Goal: Go to known website: Access a specific website the user already knows

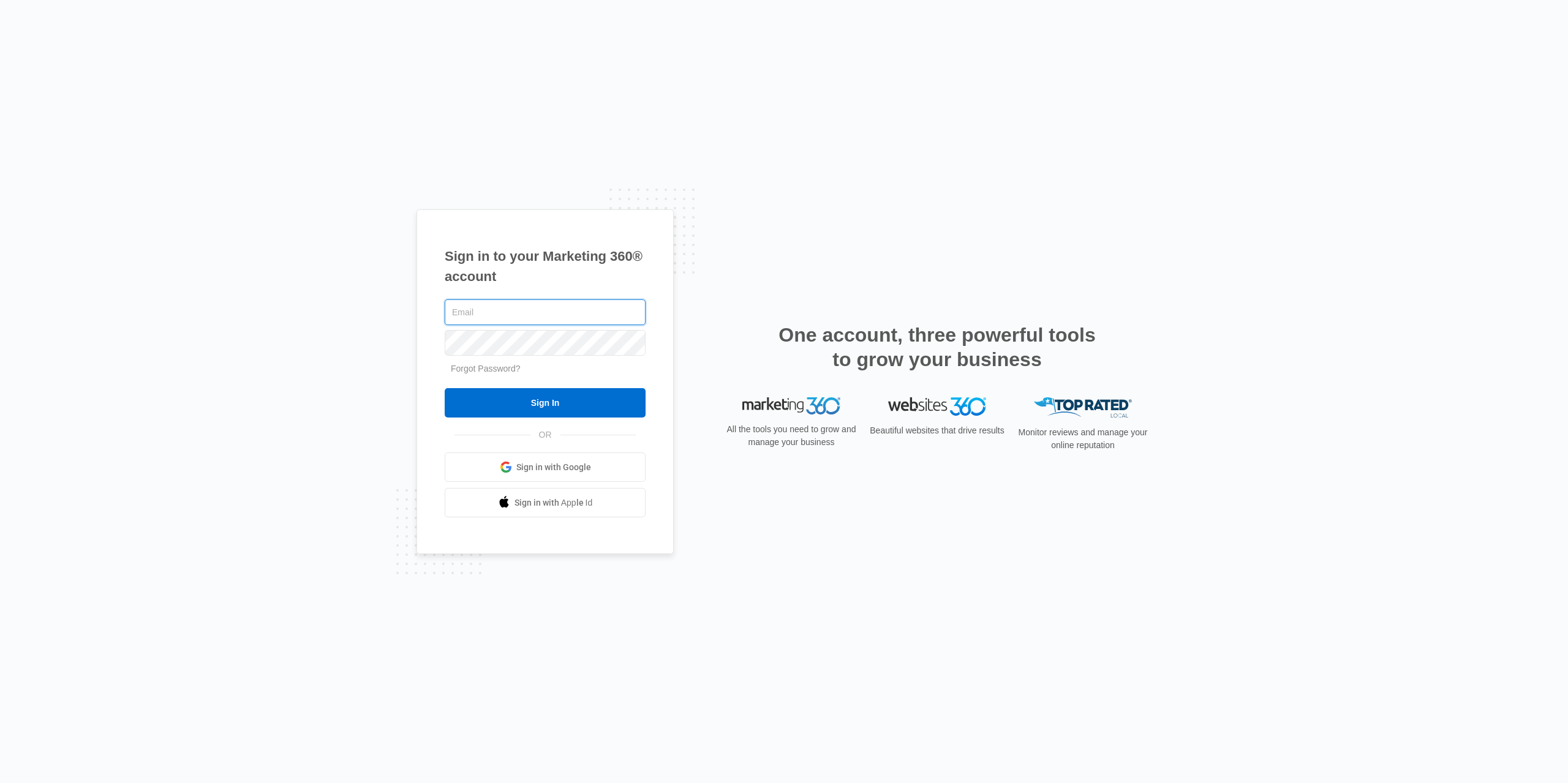
click at [571, 316] on input "text" at bounding box center [545, 312] width 201 height 26
type input "[PERSON_NAME][EMAIL_ADDRESS][DOMAIN_NAME]"
click at [558, 405] on input "Sign In" at bounding box center [545, 403] width 201 height 30
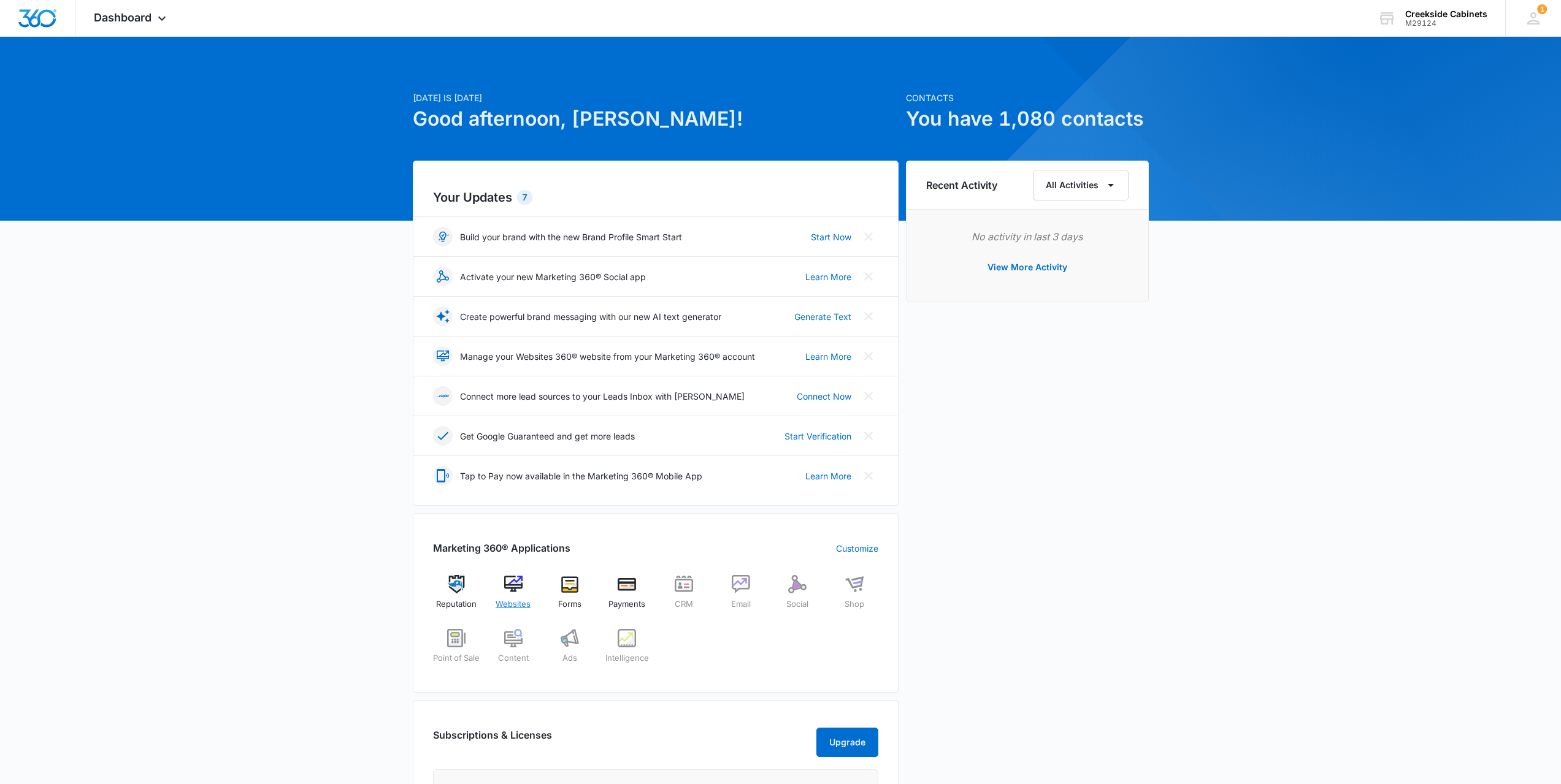
click at [520, 596] on div "Websites" at bounding box center [513, 597] width 47 height 44
